Goal: Task Accomplishment & Management: Complete application form

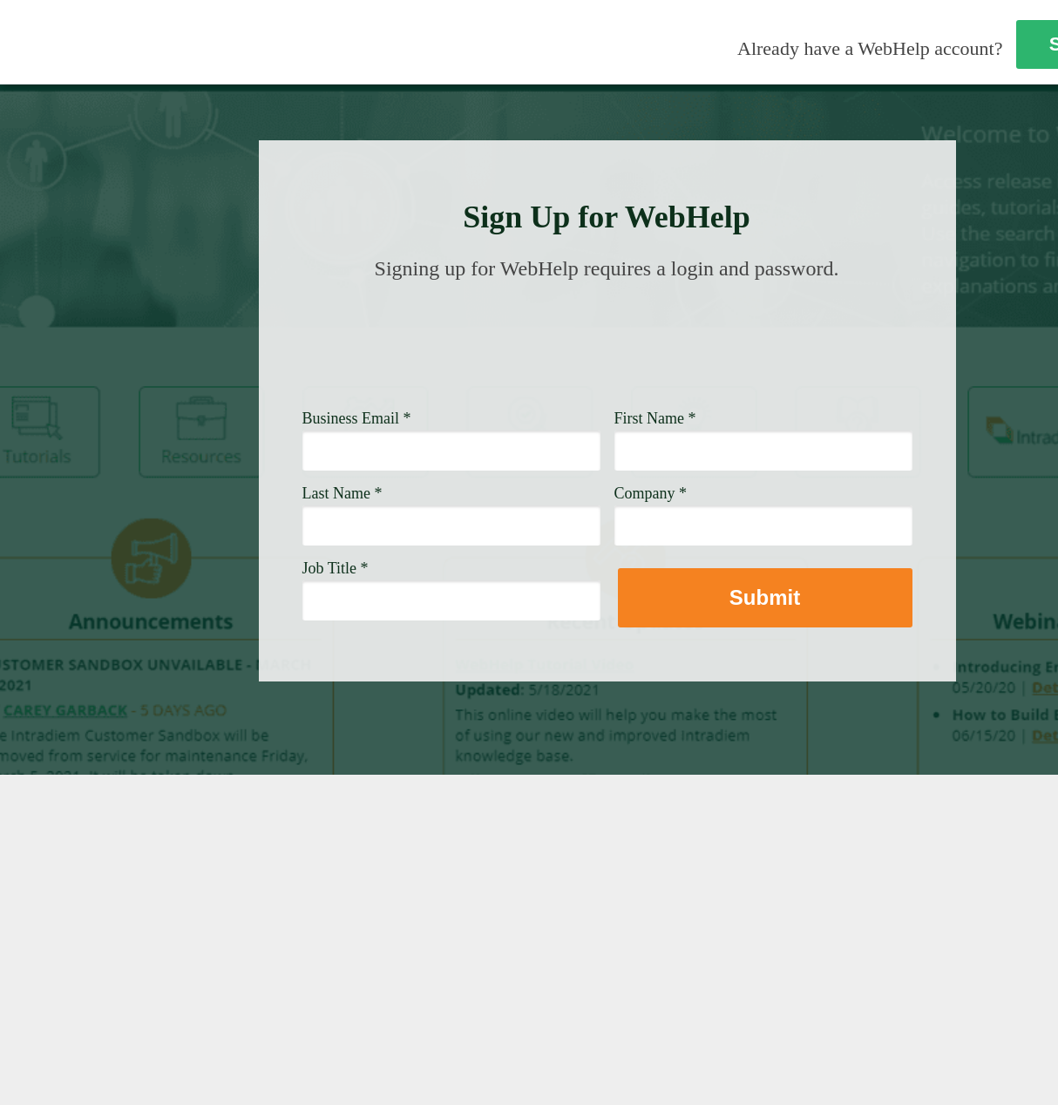
click at [366, 451] on input "Business Email *" at bounding box center [451, 450] width 298 height 40
type input "[PERSON_NAME][EMAIL_ADDRESS][PERSON_NAME][DOMAIN_NAME]"
click at [686, 454] on input "First Name *" at bounding box center [763, 450] width 298 height 40
type input "[PERSON_NAME]"
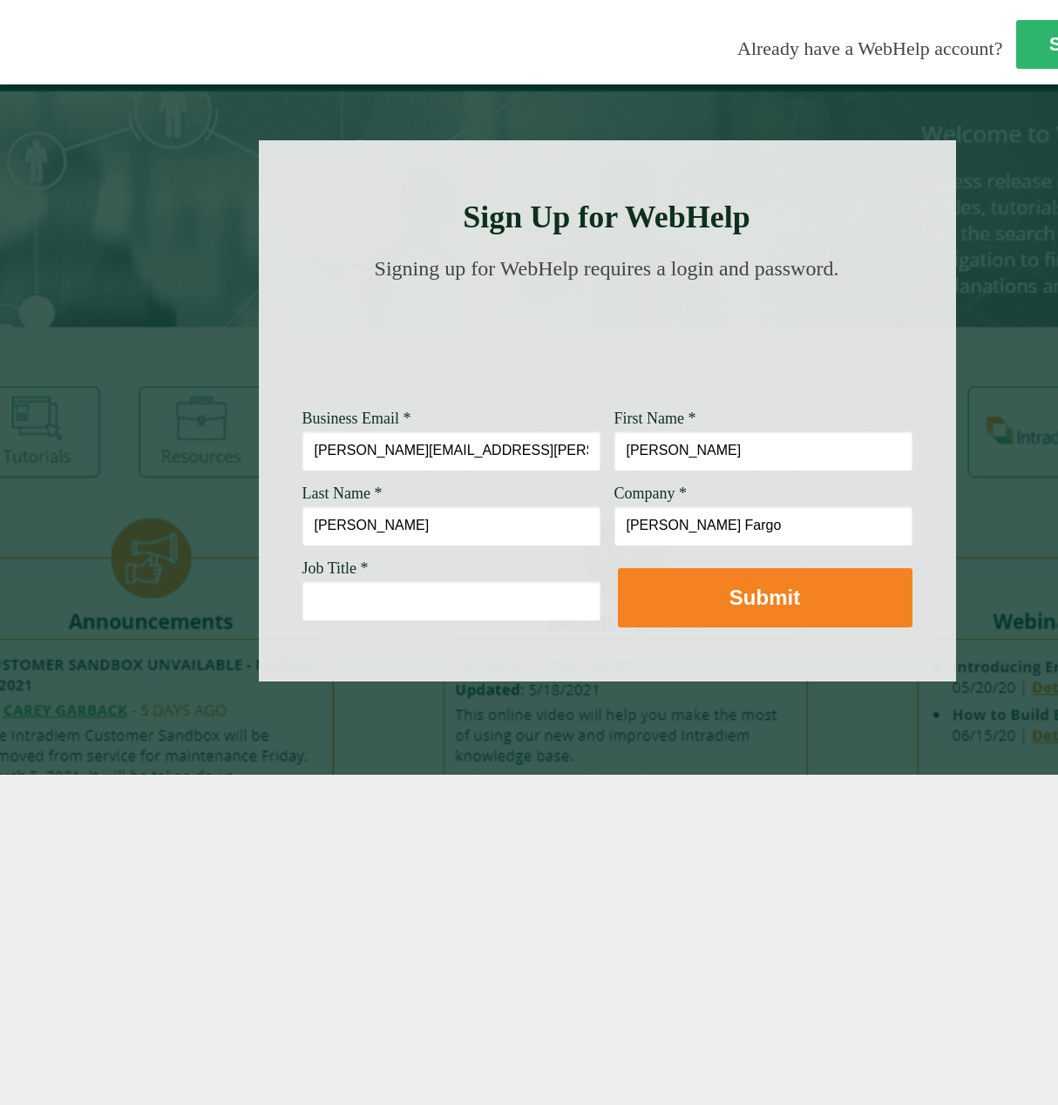
type input "[PERSON_NAME] Fargo"
drag, startPoint x: 301, startPoint y: 602, endPoint x: 311, endPoint y: 602, distance: 9.6
click at [301, 602] on div at bounding box center [607, 410] width 697 height 541
paste input "Lead Customer Service Representative"
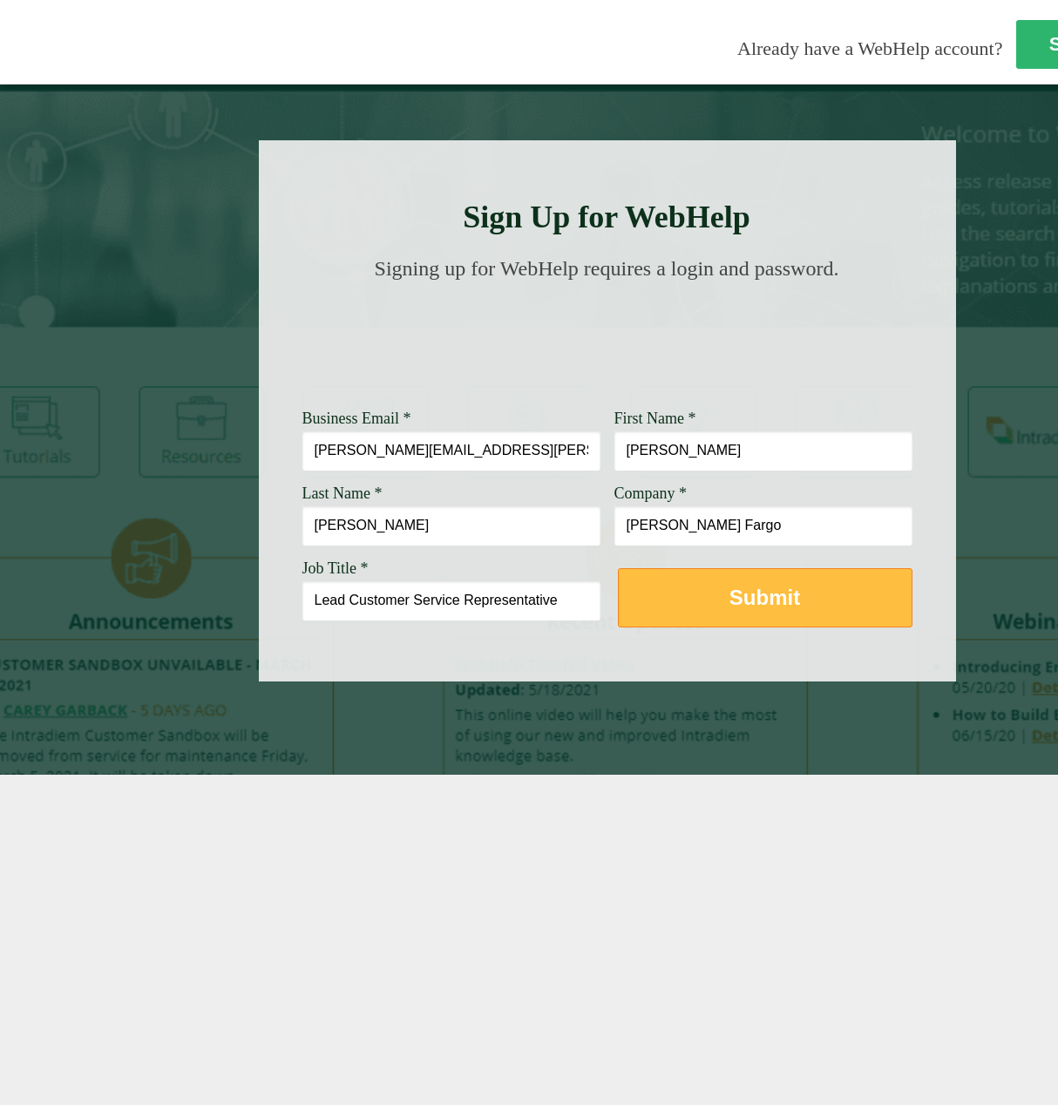
type input "Lead Customer Service Representative"
click at [754, 602] on strong "Submit" at bounding box center [764, 597] width 71 height 24
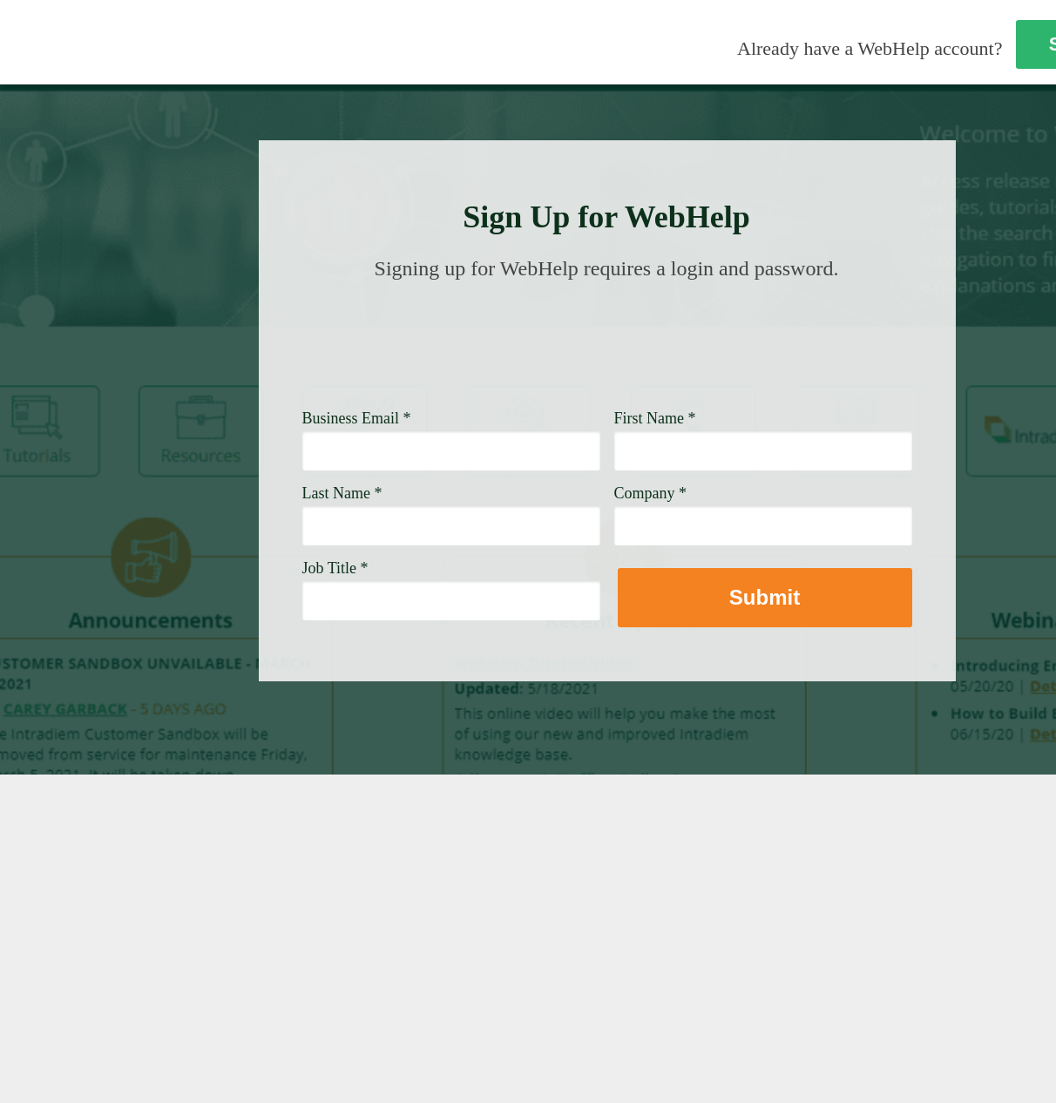
click at [657, 18] on div at bounding box center [916, 44] width 518 height 68
click at [345, 451] on input "Business Email *" at bounding box center [451, 450] width 298 height 40
type input "[PERSON_NAME][EMAIL_ADDRESS][PERSON_NAME][DOMAIN_NAME]"
type input "[PERSON_NAME]"
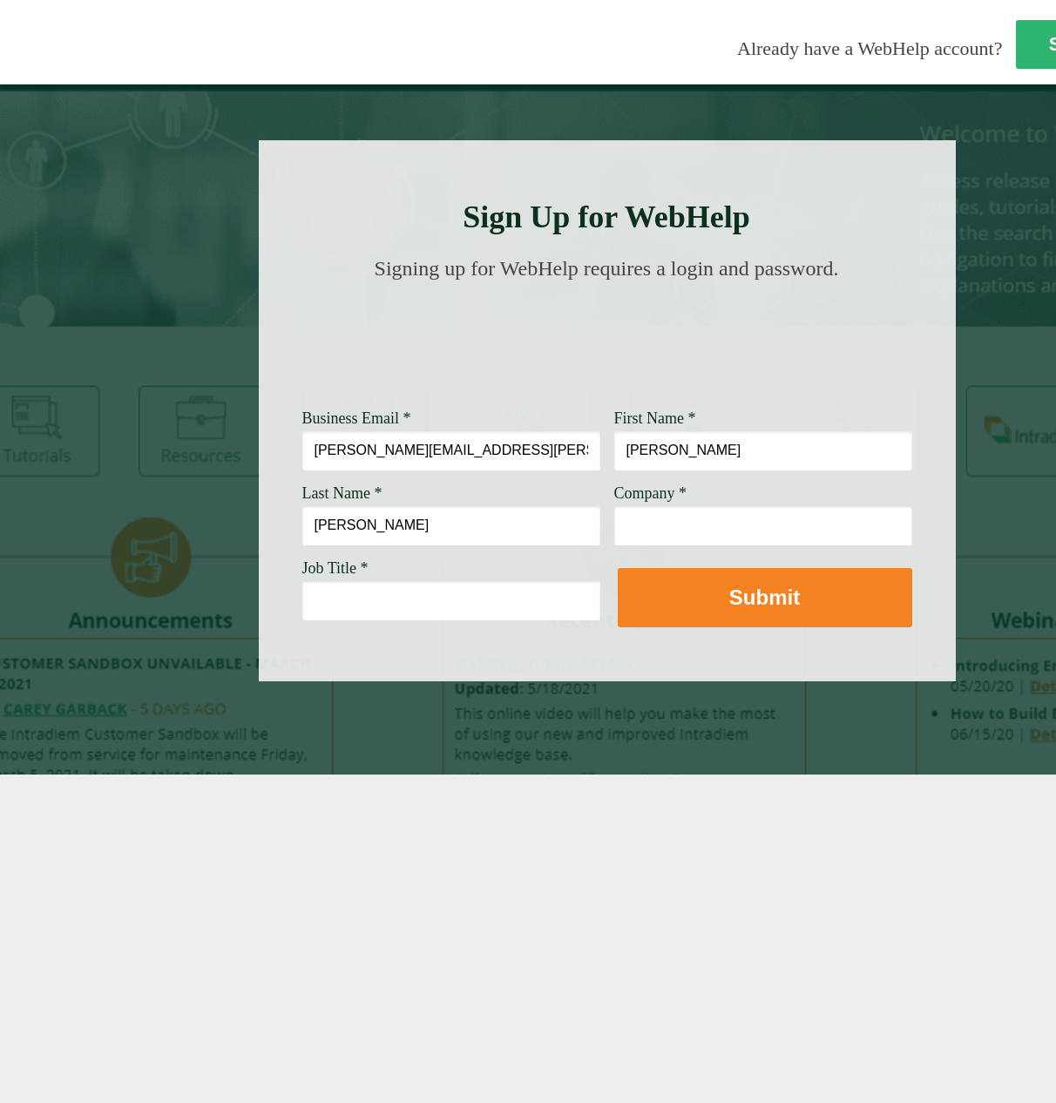
type input "[PERSON_NAME]"
type input "[PERSON_NAME] Fargo"
paste input "Lead Customer Service Representative"
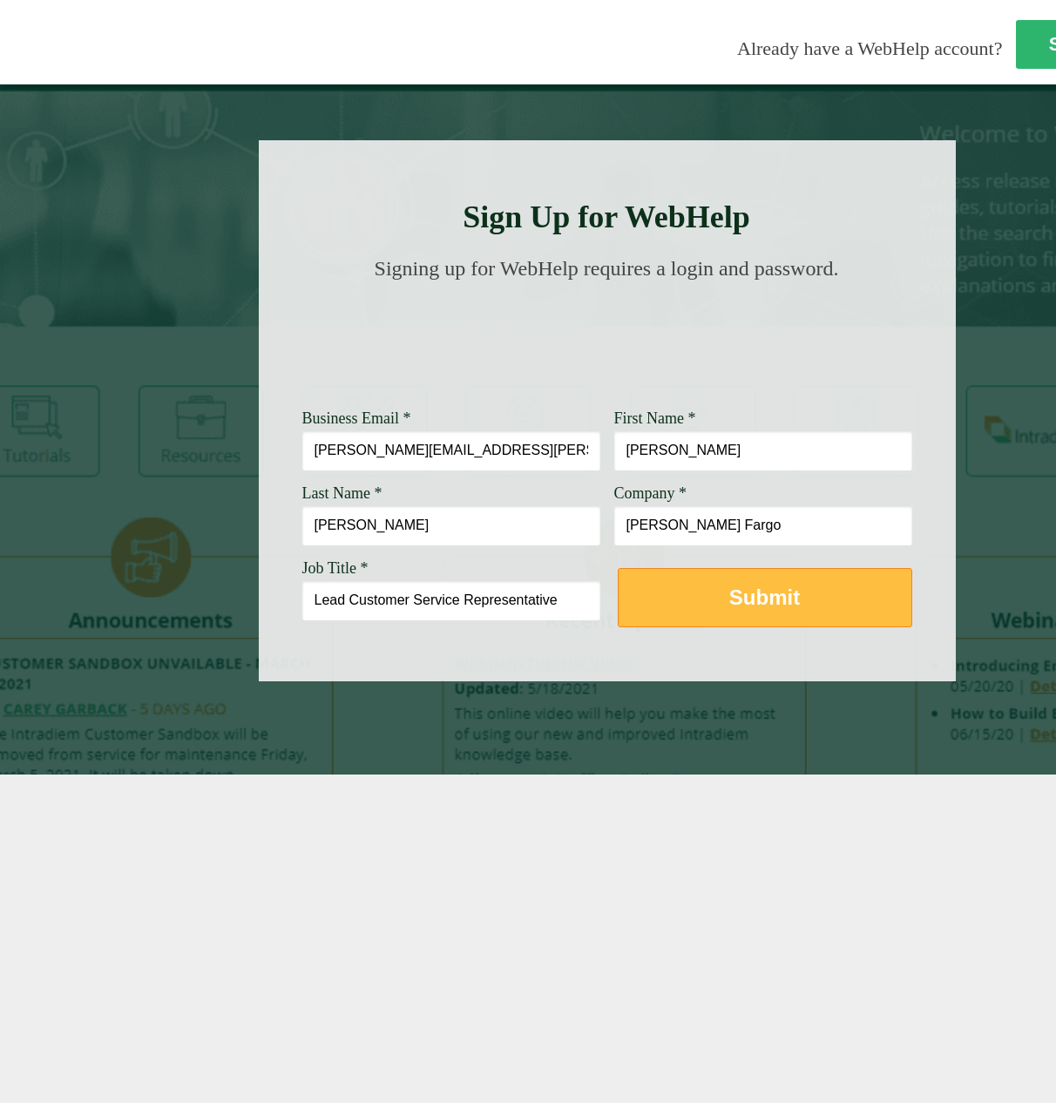
type input "Lead Customer Service Representative"
click at [781, 604] on strong "Submit" at bounding box center [764, 597] width 71 height 24
